Goal: Information Seeking & Learning: Learn about a topic

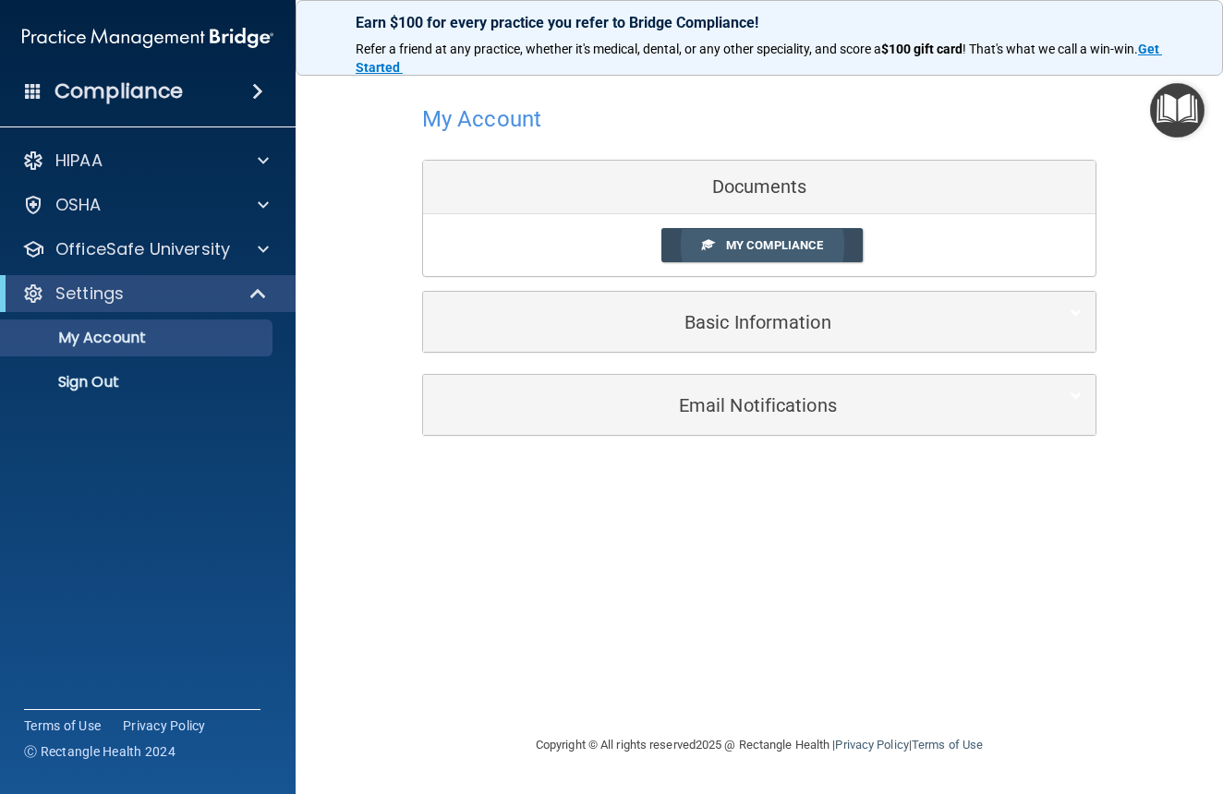
click at [717, 248] on link "My Compliance" at bounding box center [762, 245] width 202 height 34
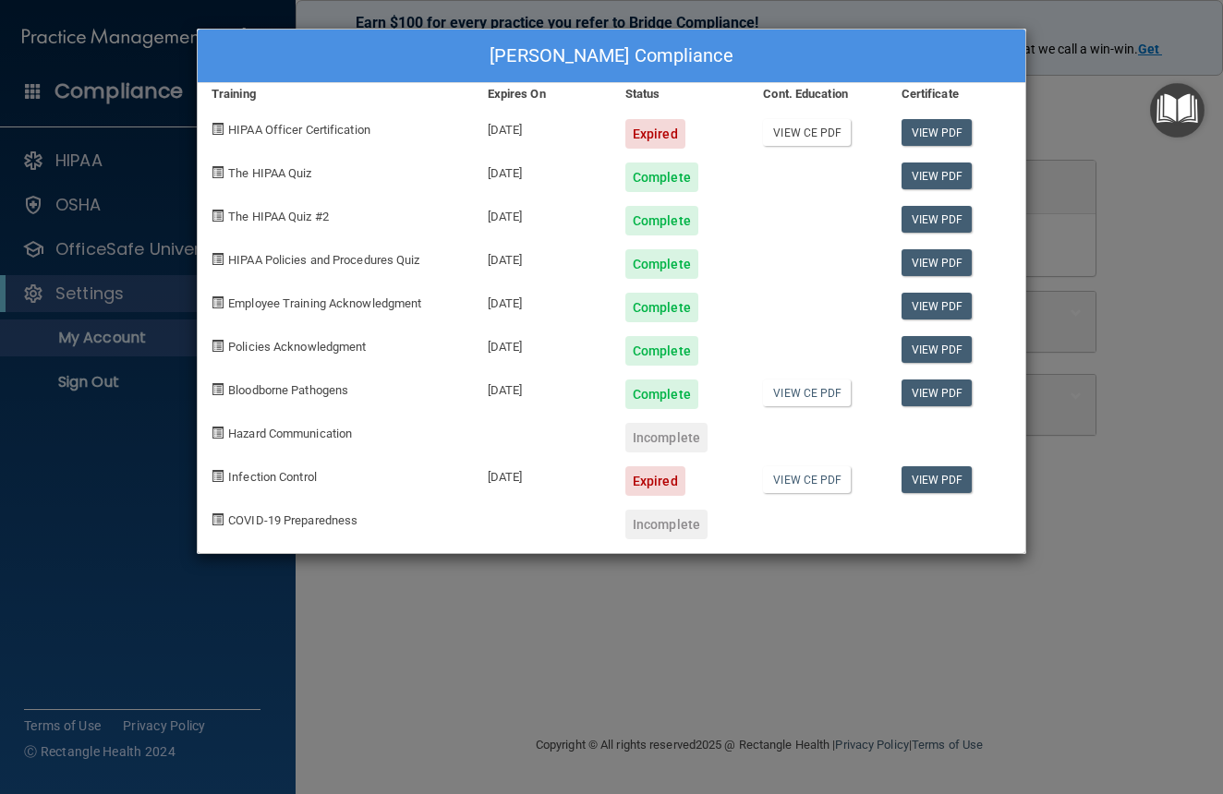
click at [814, 132] on link "View CE PDF" at bounding box center [807, 132] width 88 height 27
click at [671, 129] on div "Expired" at bounding box center [655, 134] width 60 height 30
click at [948, 125] on link "View PDF" at bounding box center [936, 132] width 71 height 27
click at [679, 437] on div "Incomplete" at bounding box center [666, 438] width 82 height 30
click at [635, 478] on div "Expired" at bounding box center [655, 481] width 60 height 30
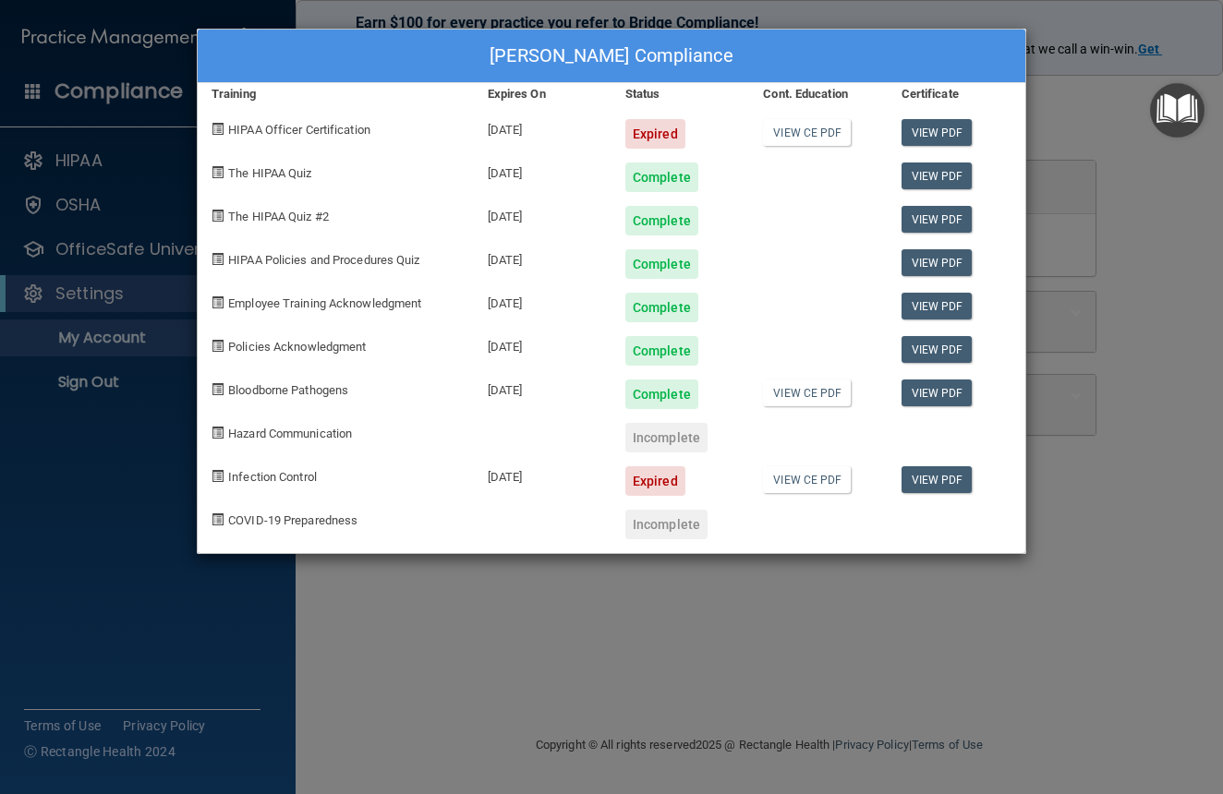
click at [1081, 109] on div "Akeshia Pickett's Compliance Training Expires On Status Cont. Education Certifi…" at bounding box center [611, 397] width 1223 height 794
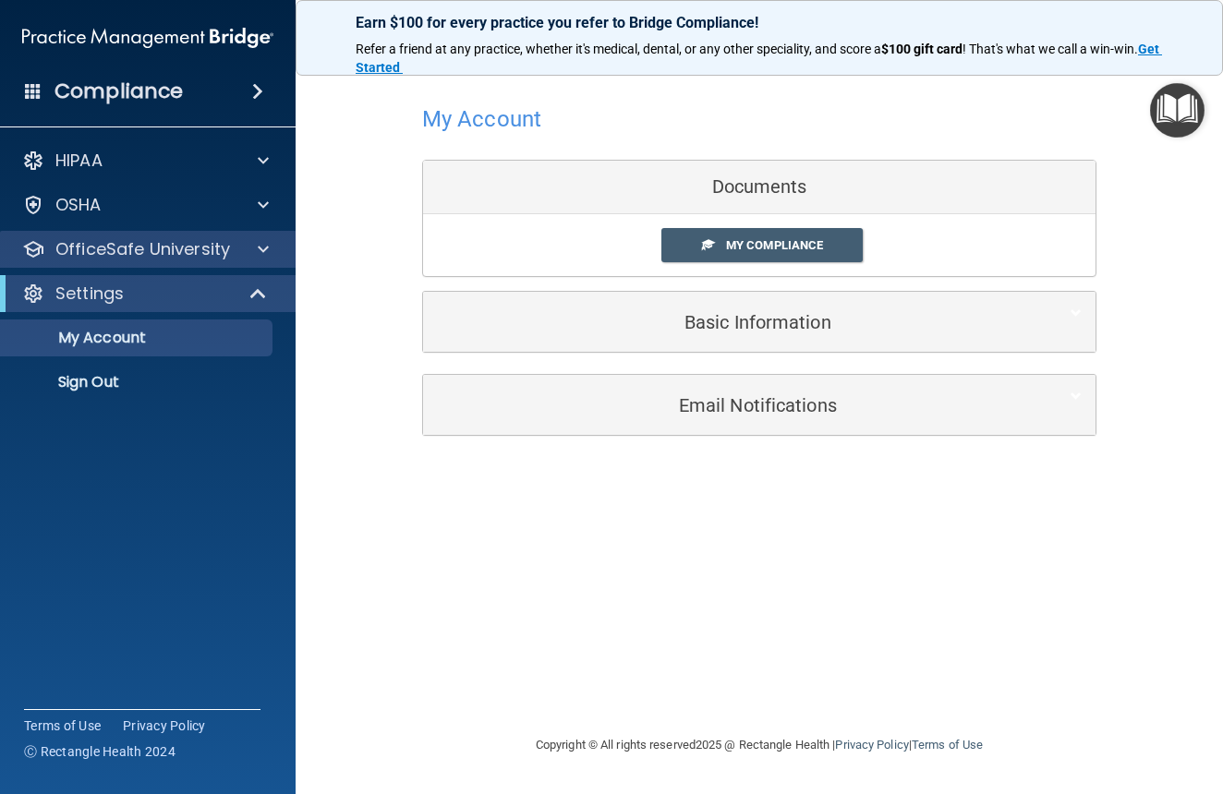
click at [247, 254] on div at bounding box center [260, 249] width 46 height 22
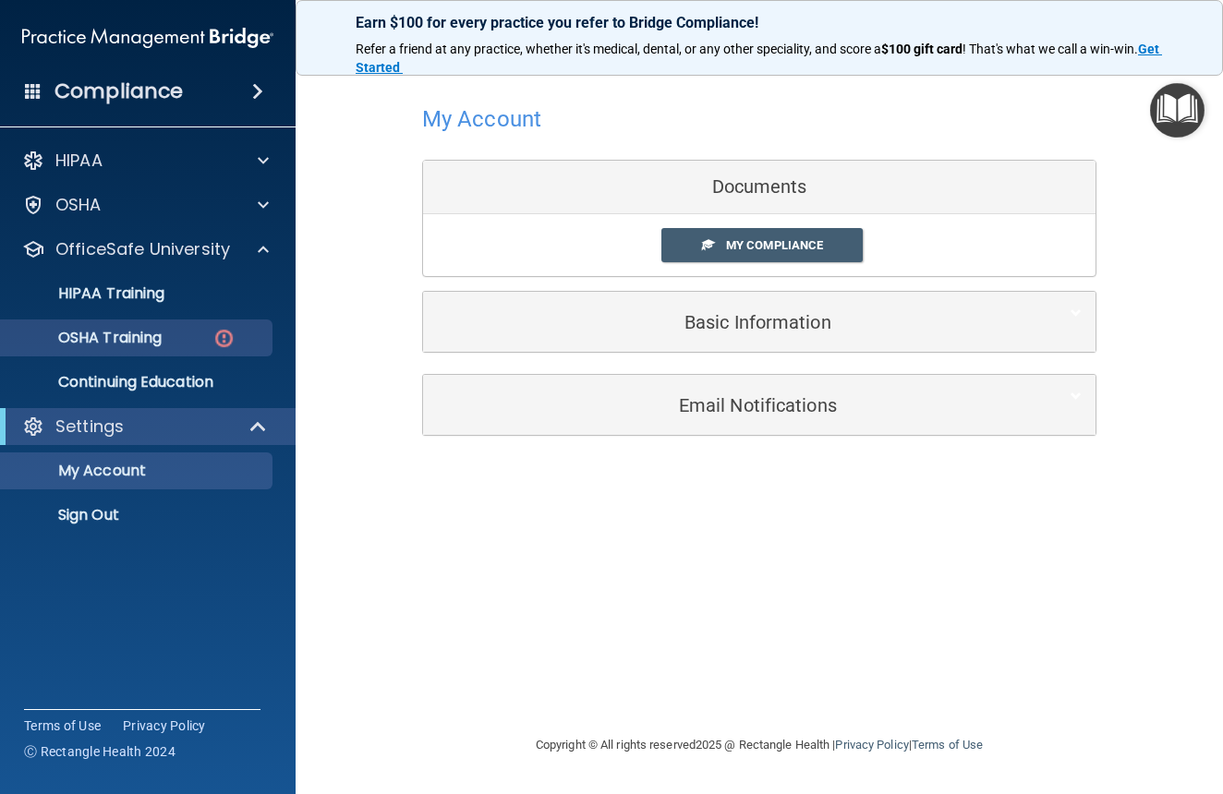
click at [222, 328] on img at bounding box center [223, 338] width 23 height 23
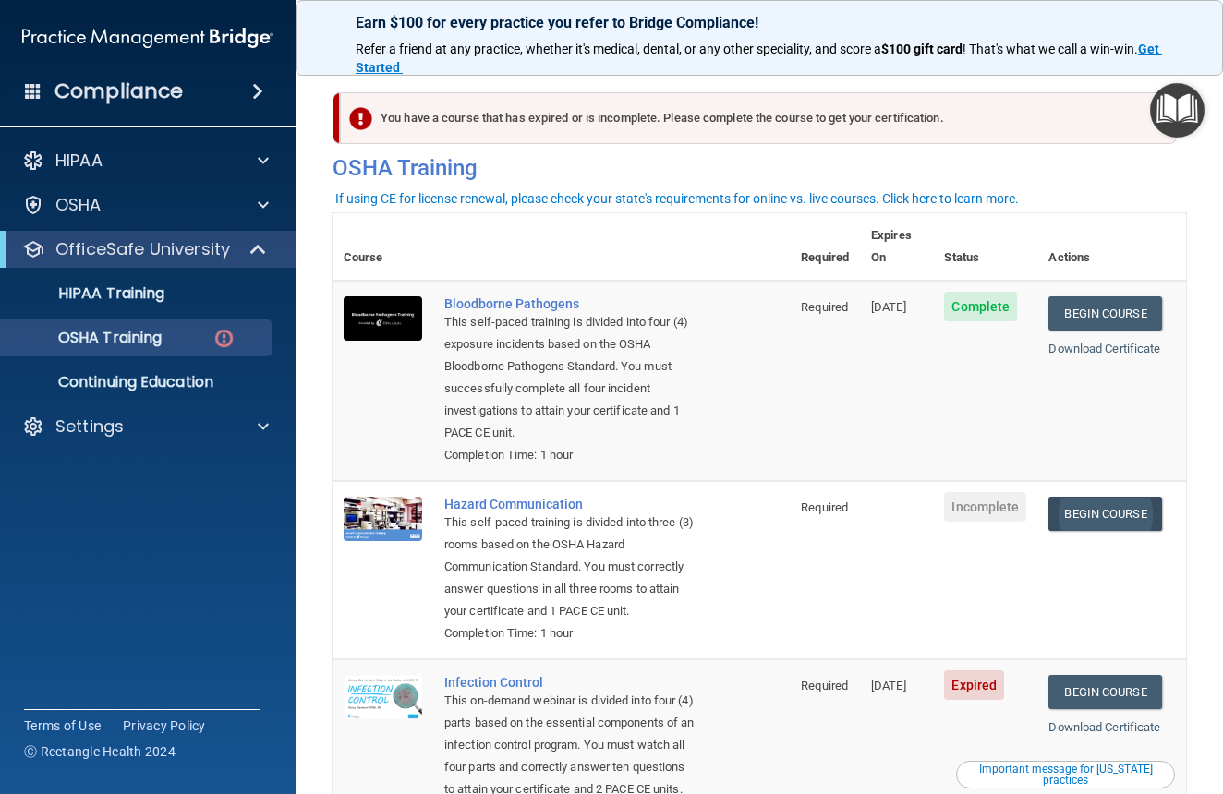
click at [1071, 497] on link "Begin Course" at bounding box center [1104, 514] width 113 height 34
click at [1106, 497] on link "Begin Course" at bounding box center [1104, 514] width 113 height 34
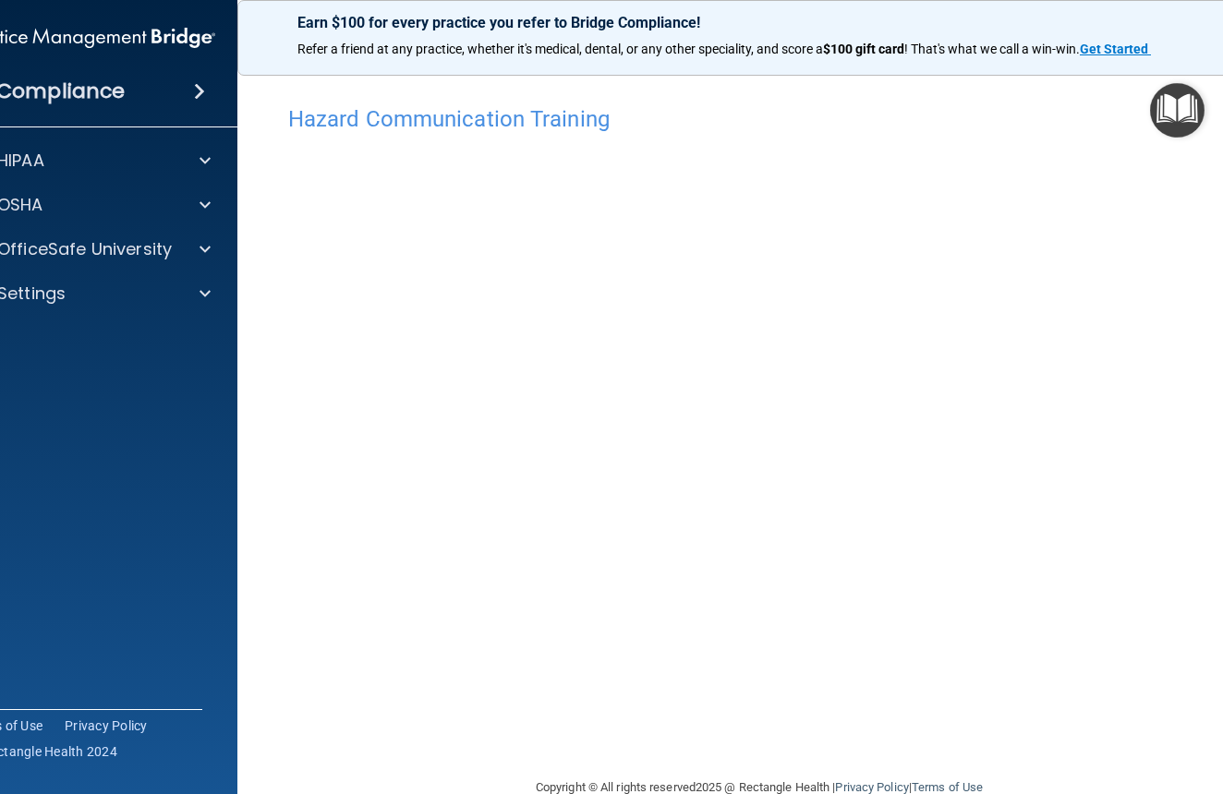
click at [424, 134] on div "Hazard Communication Training" at bounding box center [759, 118] width 970 height 45
click at [435, 110] on h4 "Hazard Communication Training" at bounding box center [759, 119] width 942 height 24
click at [433, 113] on h4 "Hazard Communication Training" at bounding box center [759, 119] width 942 height 24
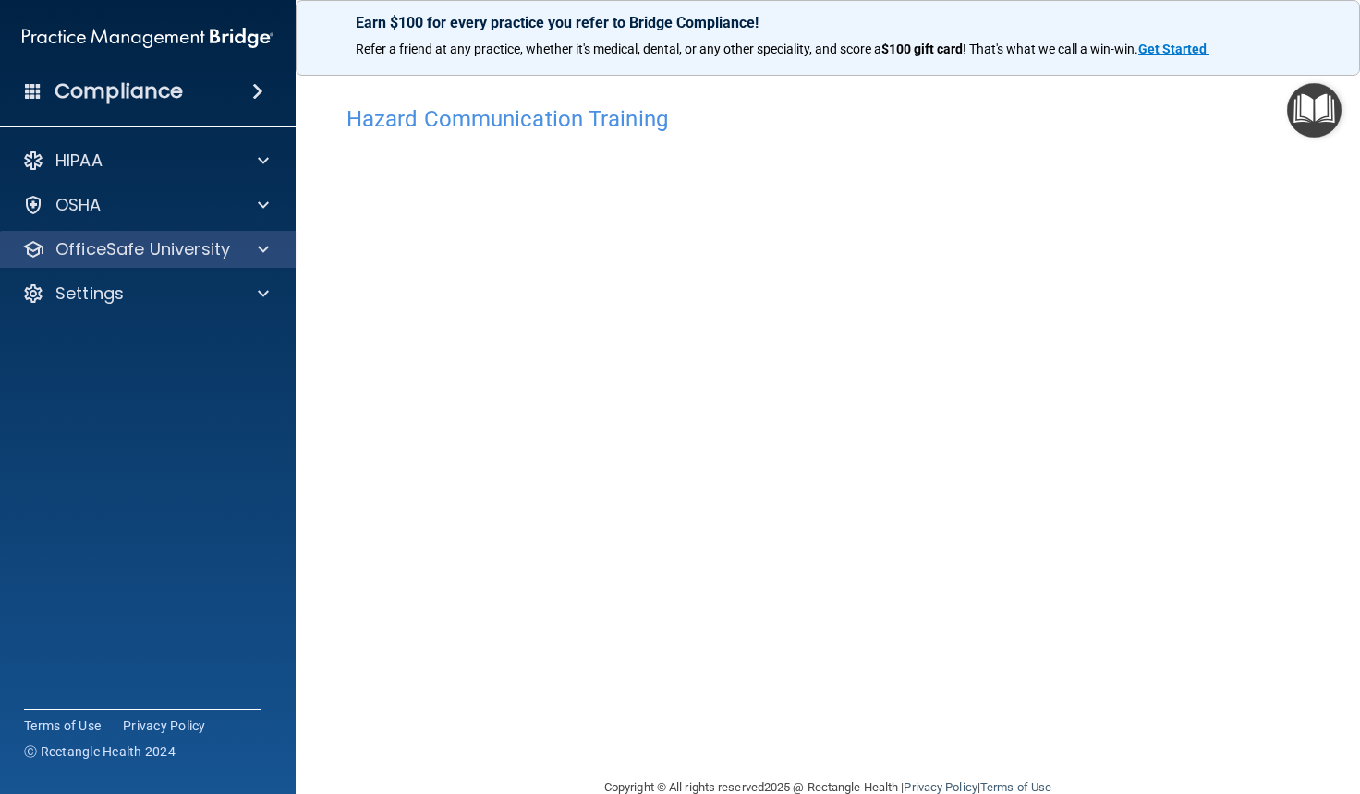
click at [165, 248] on p "OfficeSafe University" at bounding box center [142, 249] width 175 height 22
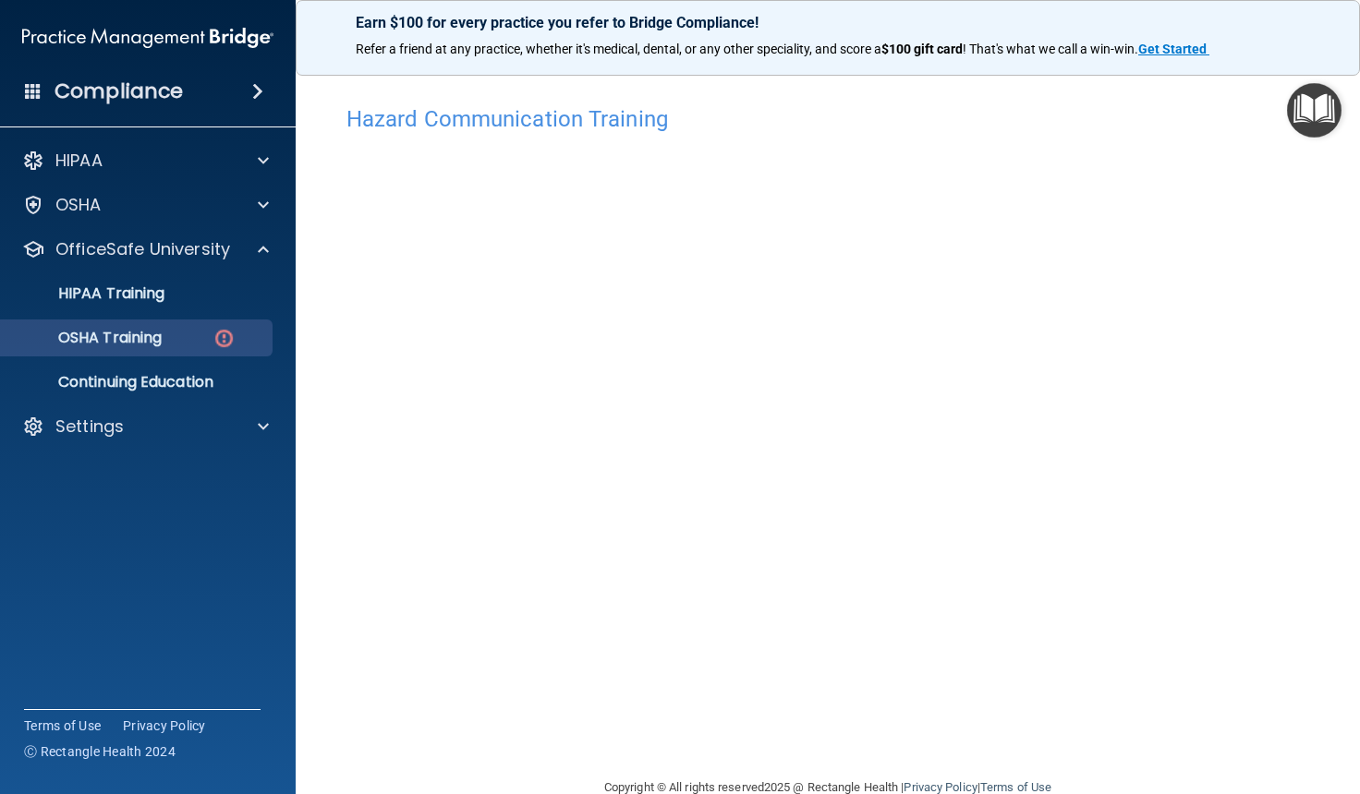
click at [179, 334] on div "OSHA Training" at bounding box center [138, 338] width 252 height 18
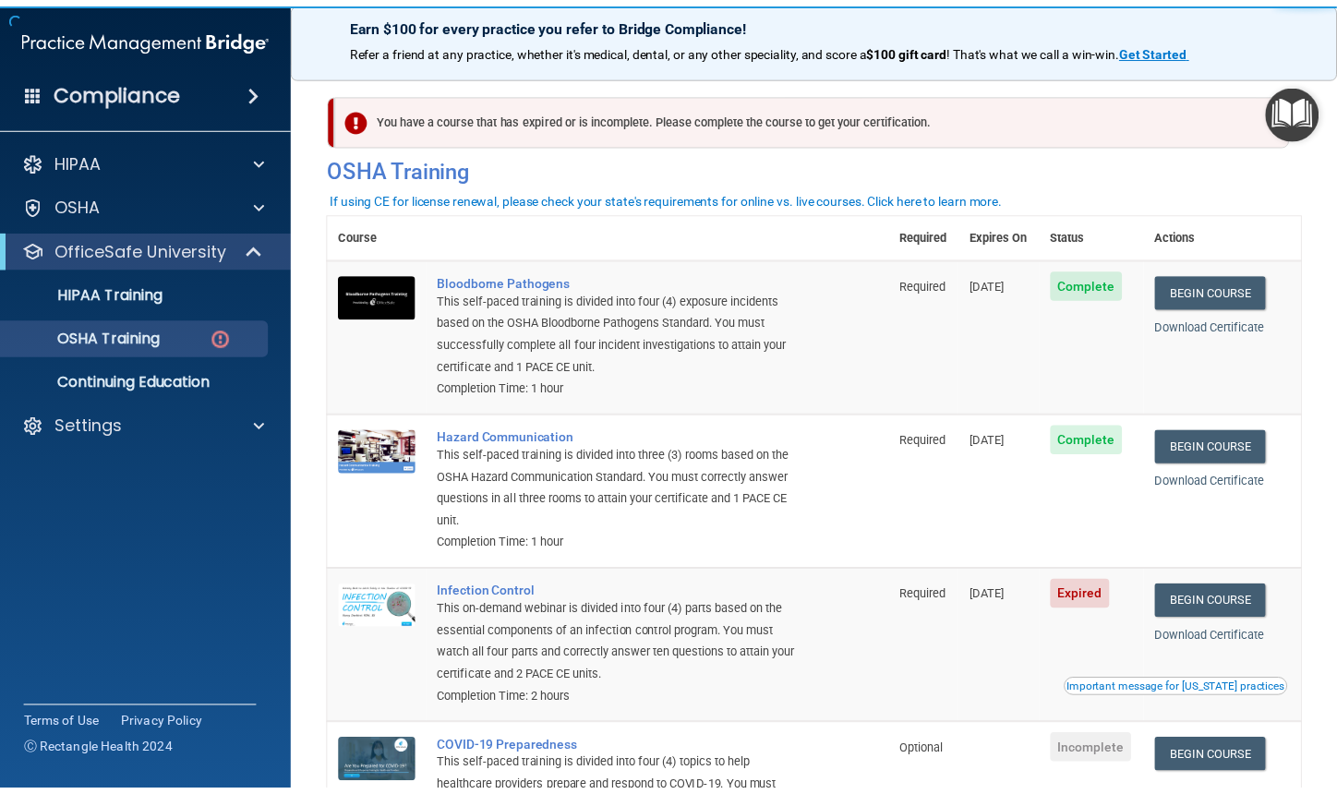
scroll to position [36, 0]
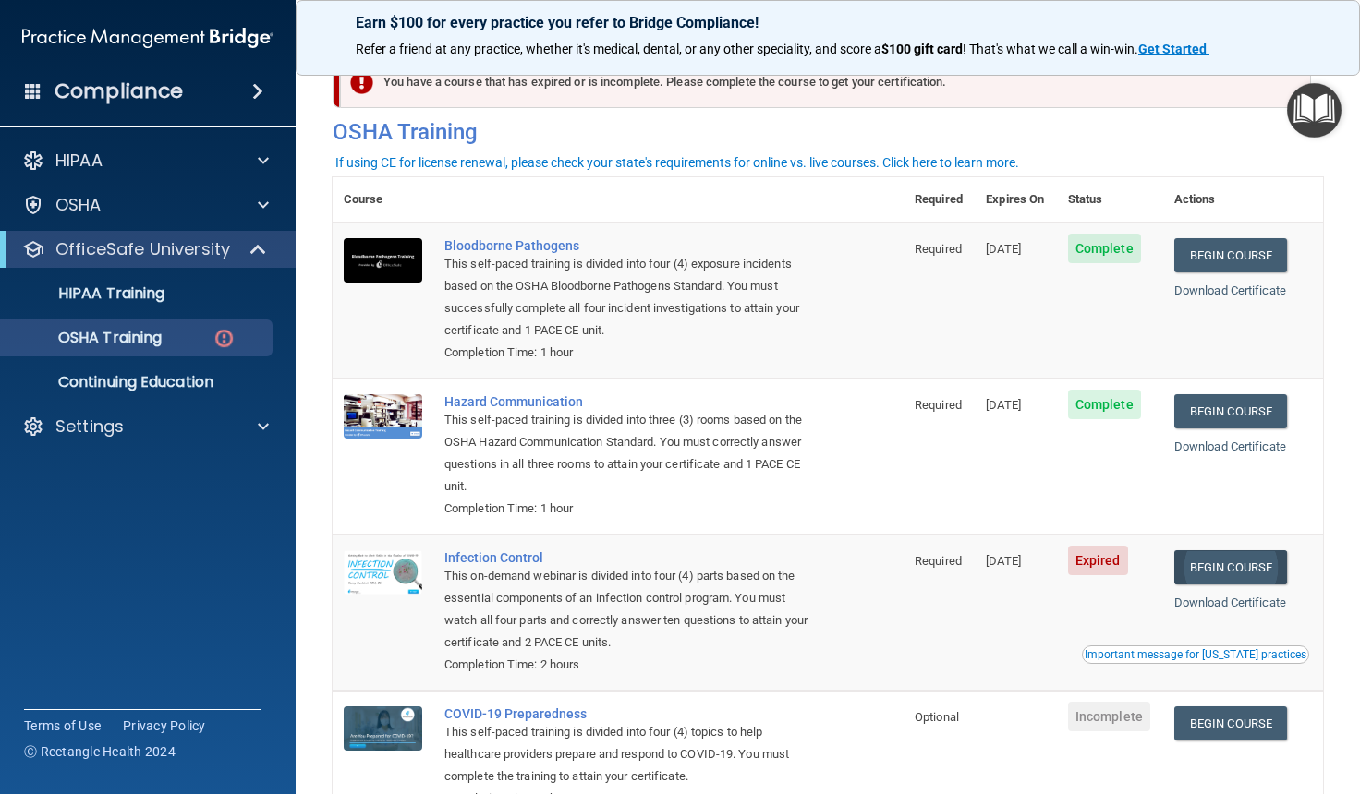
click at [1221, 561] on link "Begin Course" at bounding box center [1230, 567] width 113 height 34
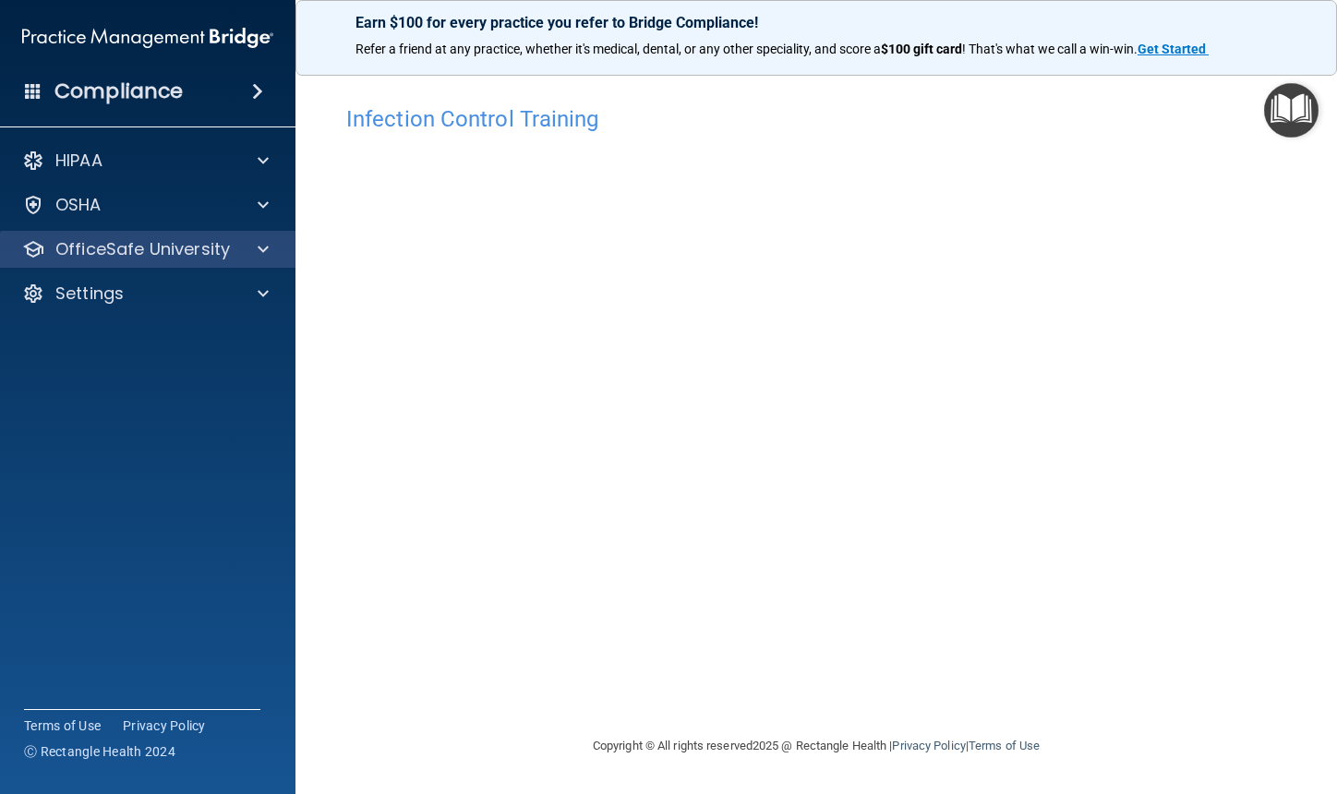
click at [266, 260] on span at bounding box center [263, 249] width 11 height 22
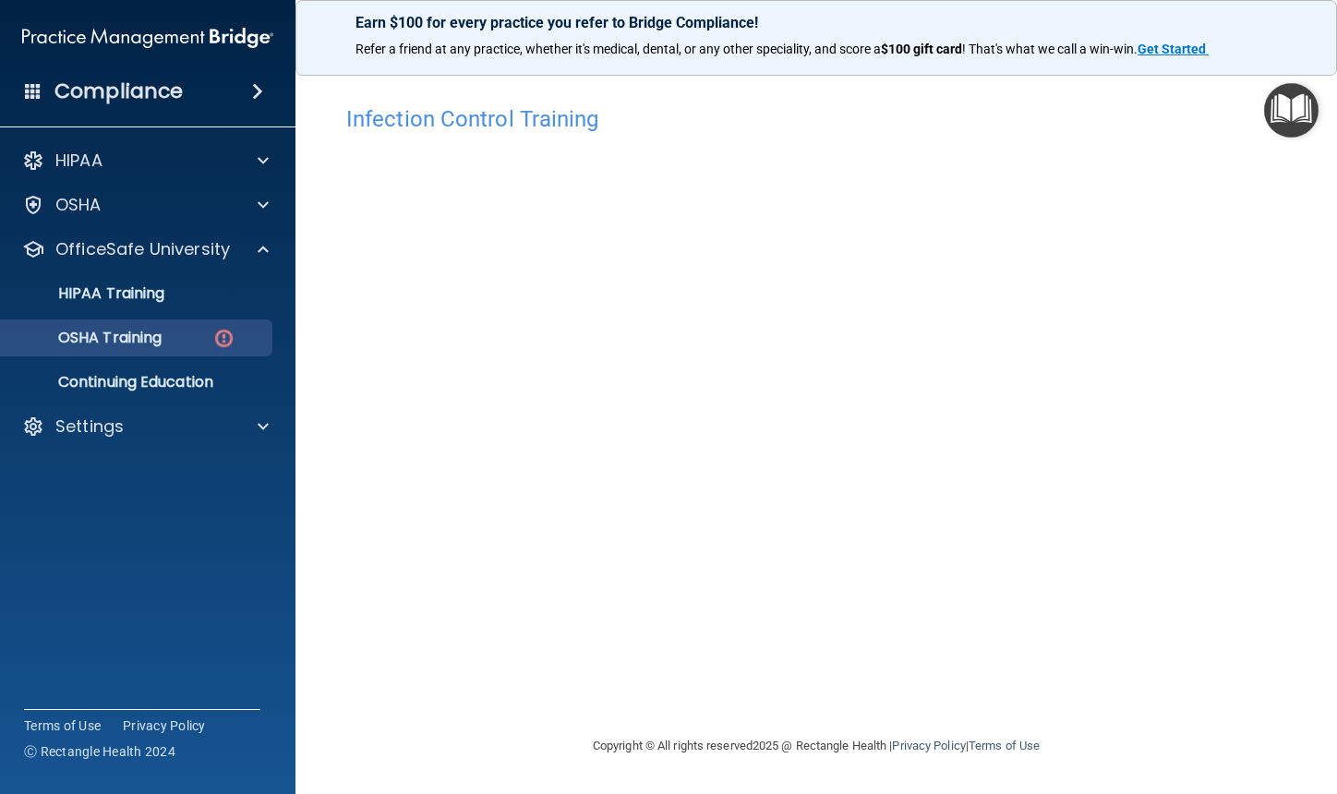
click at [215, 333] on img at bounding box center [223, 338] width 23 height 23
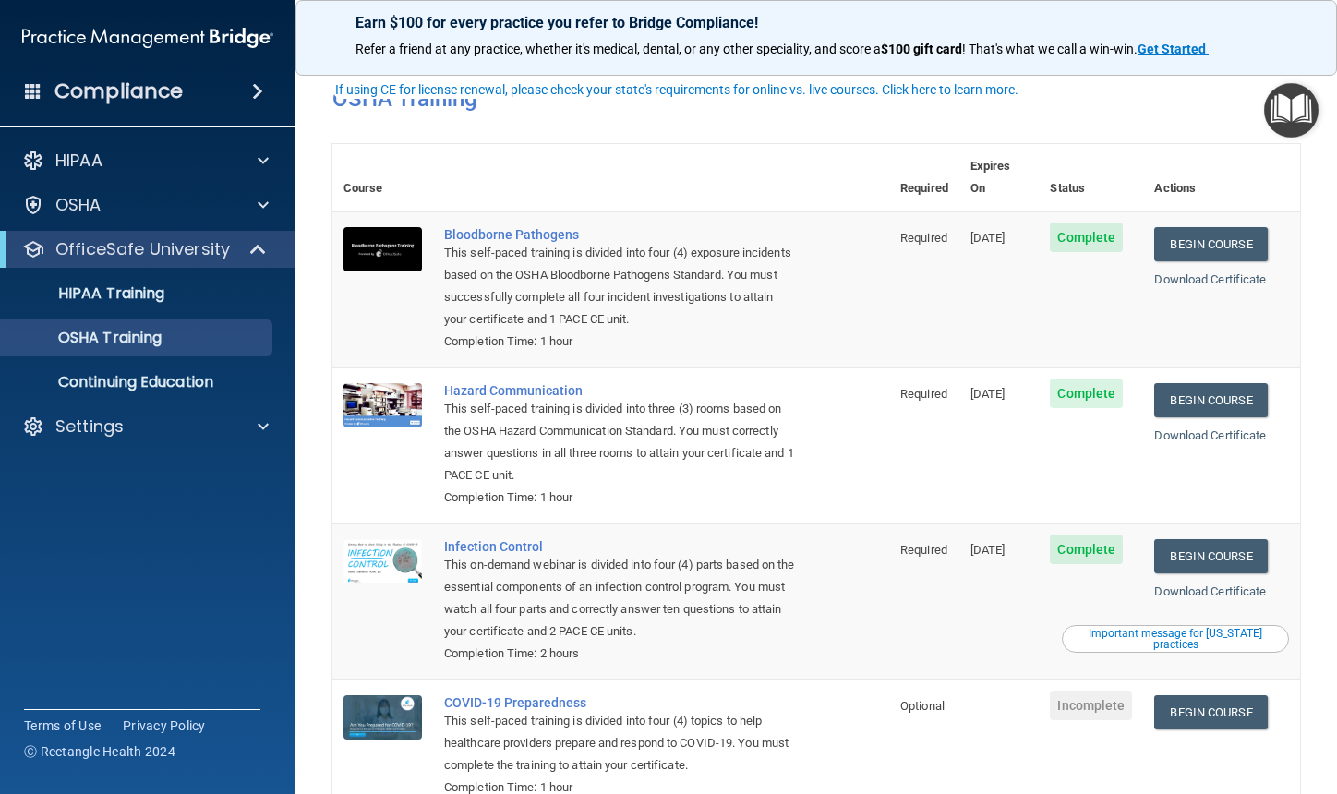
scroll to position [91, 0]
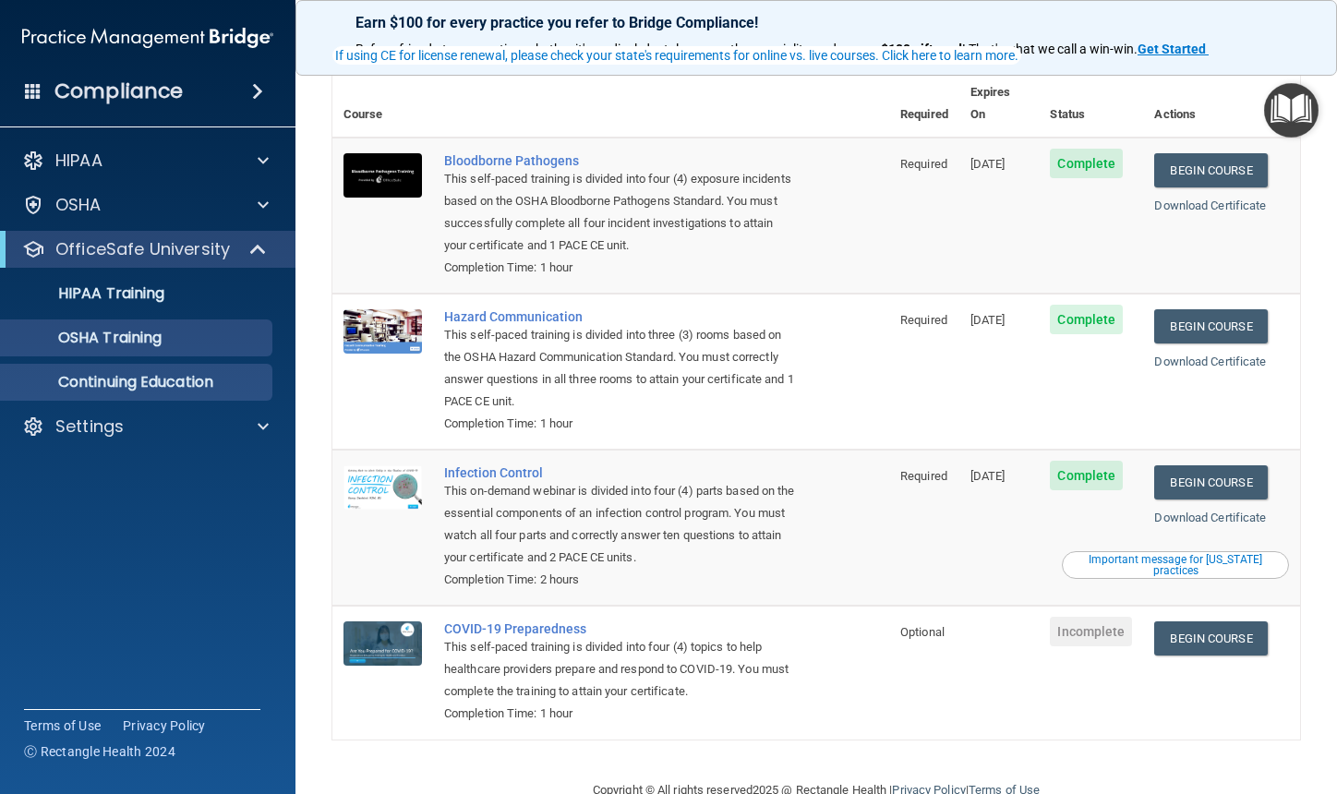
click at [193, 384] on p "Continuing Education" at bounding box center [138, 382] width 252 height 18
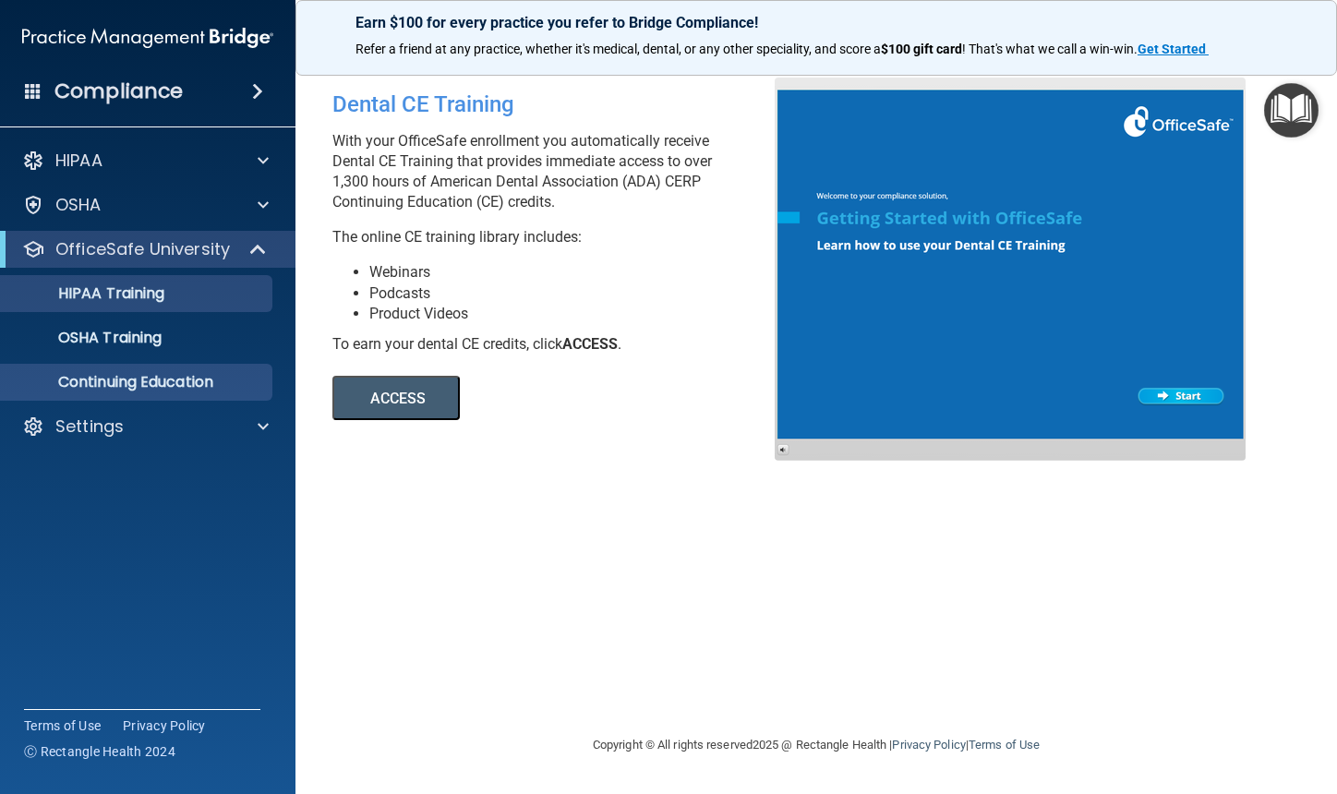
click at [199, 308] on link "HIPAA Training" at bounding box center [127, 293] width 291 height 37
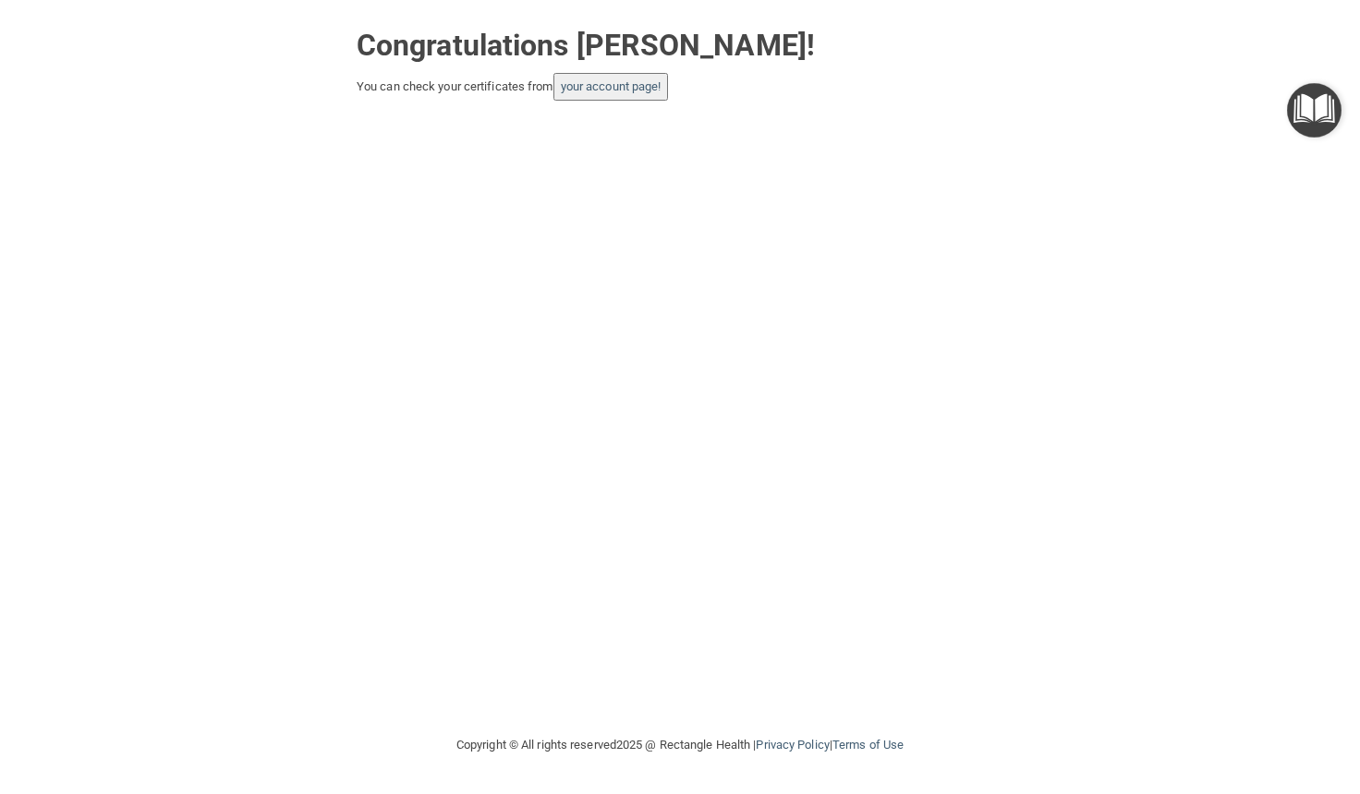
click at [44, 48] on div "Congratulations Akeshia Pickett! You can check your certificates from your acco…" at bounding box center [680, 59] width 1286 height 82
click at [550, 336] on div "Congratulations Akeshia Pickett! You can check your certificates from your acco…" at bounding box center [680, 366] width 1286 height 697
click at [490, 332] on div "Congratulations Akeshia Pickett! You can check your certificates from your acco…" at bounding box center [680, 366] width 1286 height 697
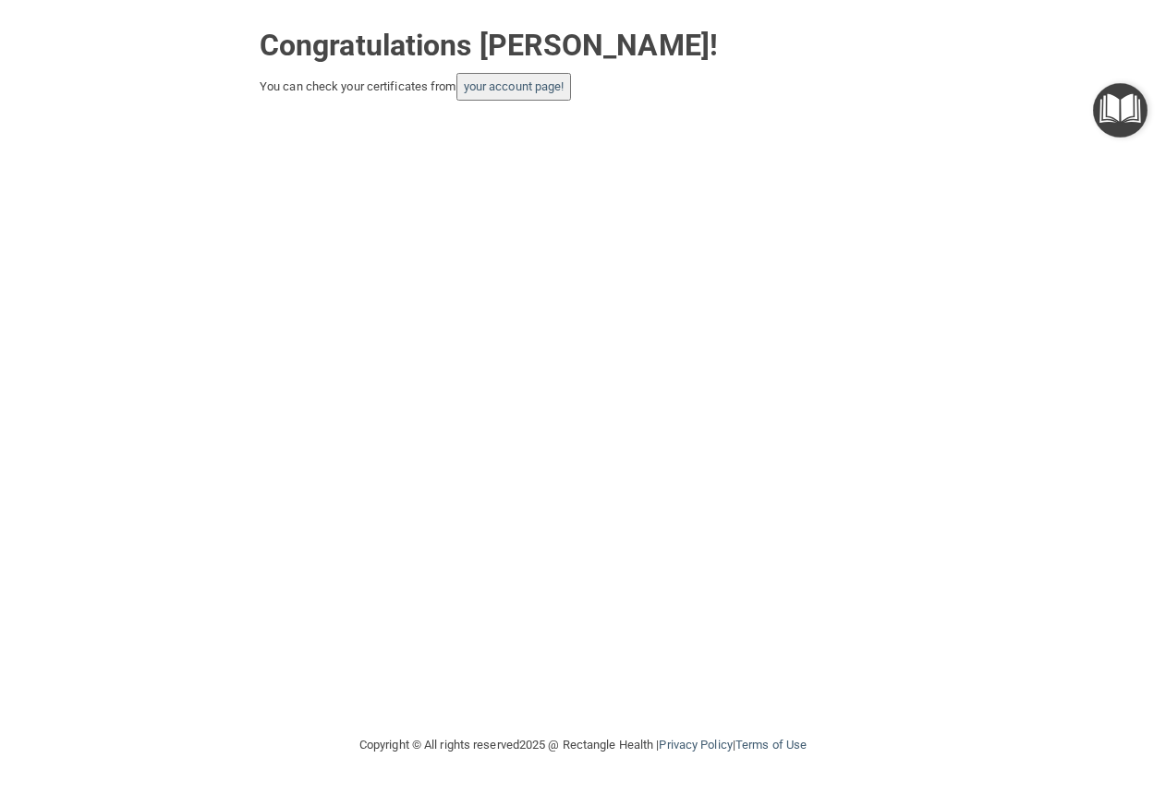
click at [632, 248] on div "Congratulations Akeshia Pickett! You can check your certificates from your acco…" at bounding box center [583, 366] width 1092 height 697
click at [1031, 0] on main "Congratulations Akeshia Pickett! You can check your certificates from your acco…" at bounding box center [583, 397] width 1166 height 794
